Goal: Task Accomplishment & Management: Use online tool/utility

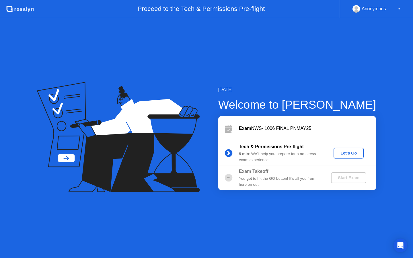
click at [344, 151] on div "Let's Go" at bounding box center [349, 153] width 26 height 5
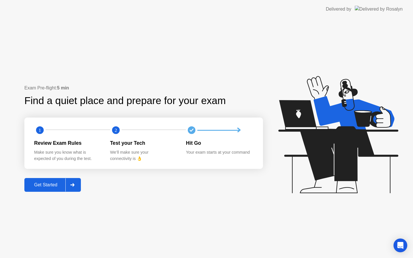
click at [62, 186] on div "Get Started" at bounding box center [45, 184] width 39 height 5
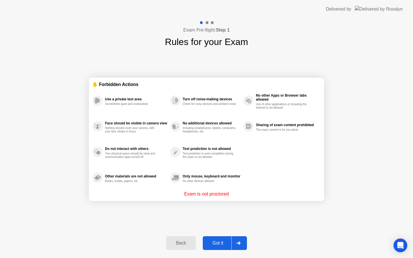
click at [240, 242] on icon at bounding box center [238, 243] width 4 height 3
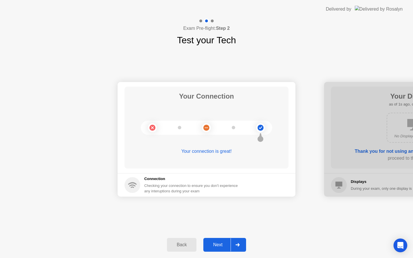
click at [226, 243] on div "Next" at bounding box center [218, 244] width 26 height 5
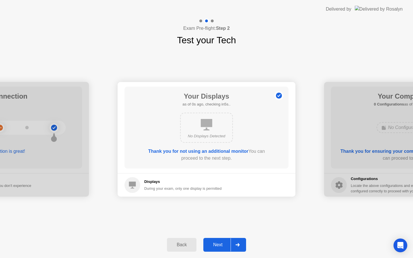
click at [226, 243] on div "Next" at bounding box center [218, 244] width 26 height 5
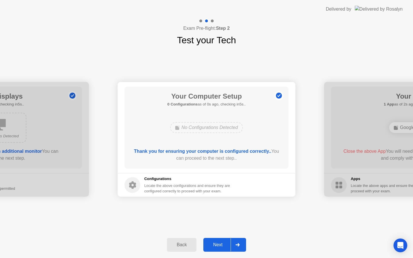
click at [226, 243] on div "Next" at bounding box center [218, 244] width 26 height 5
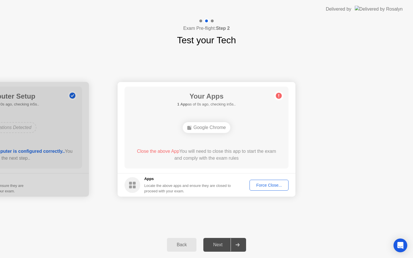
click at [226, 243] on div "Next" at bounding box center [218, 244] width 26 height 5
click at [274, 183] on div "Force Close..." at bounding box center [269, 185] width 35 height 5
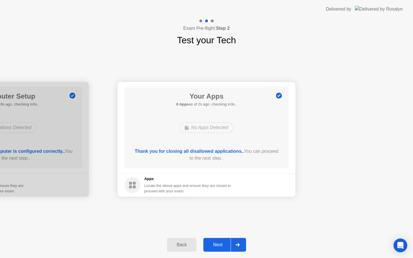
click at [219, 242] on div "Next" at bounding box center [218, 244] width 26 height 5
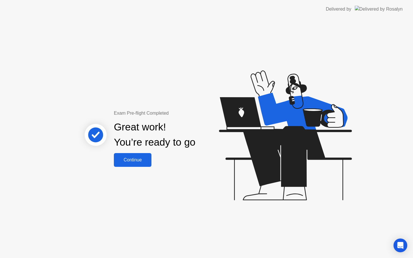
click at [139, 157] on div "Continue" at bounding box center [133, 159] width 34 height 5
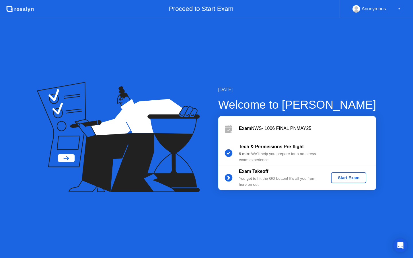
click at [354, 180] on div "Start Exam" at bounding box center [348, 178] width 31 height 5
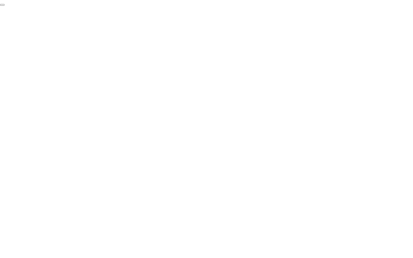
click div "End Proctoring Session"
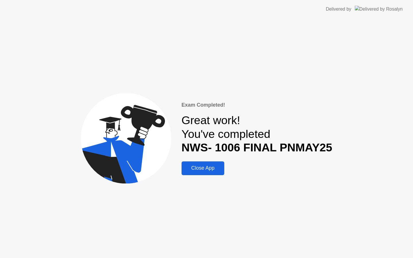
click at [199, 172] on button "Close App" at bounding box center [203, 169] width 43 height 14
